Goal: Find specific page/section: Find specific page/section

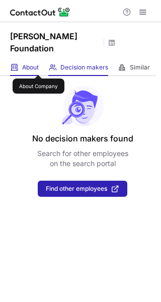
click at [38, 66] on span "About" at bounding box center [30, 67] width 17 height 8
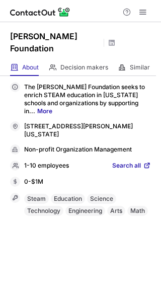
click at [119, 164] on span "Search all" at bounding box center [126, 165] width 29 height 9
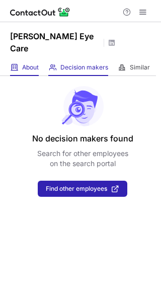
click at [25, 60] on div "About About Company" at bounding box center [24, 67] width 29 height 17
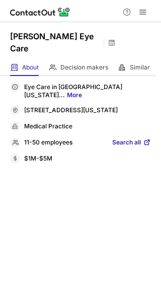
click at [125, 138] on span "Search all" at bounding box center [126, 142] width 29 height 9
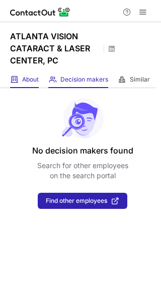
click at [31, 81] on span "About" at bounding box center [30, 79] width 17 height 8
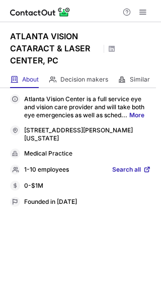
click at [140, 167] on span "Search all" at bounding box center [126, 169] width 29 height 9
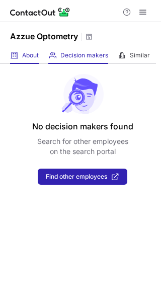
click at [20, 54] on div "About About Company" at bounding box center [24, 55] width 29 height 17
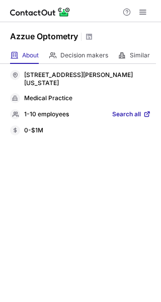
click at [129, 116] on span "Search all" at bounding box center [126, 114] width 29 height 9
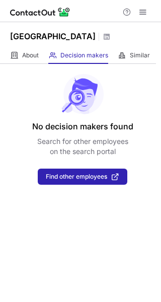
click at [41, 58] on div "About About Company Decision makers View Employees Similar Similar Companies" at bounding box center [78, 55] width 156 height 17
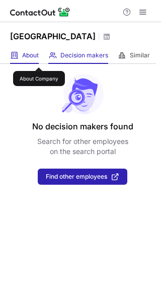
click at [39, 58] on span "About" at bounding box center [30, 55] width 17 height 8
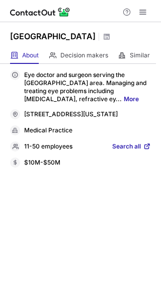
click at [127, 151] on span "Search all" at bounding box center [126, 146] width 29 height 9
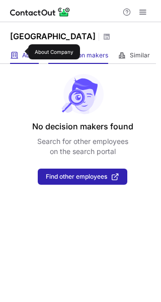
click at [22, 51] on div "About About Company" at bounding box center [24, 55] width 29 height 17
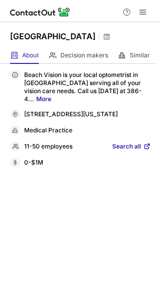
click at [141, 150] on link "Search all" at bounding box center [131, 146] width 39 height 9
